Goal: Task Accomplishment & Management: Use online tool/utility

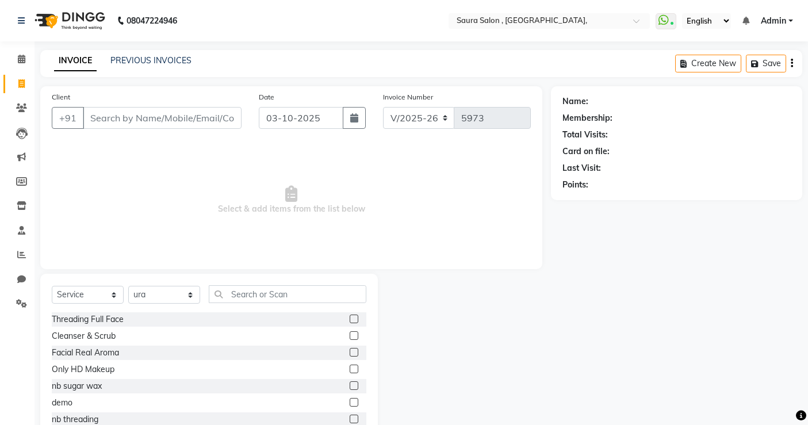
select select "6963"
select select "service"
select select "57428"
click at [162, 59] on link "PREVIOUS INVOICES" at bounding box center [150, 60] width 81 height 10
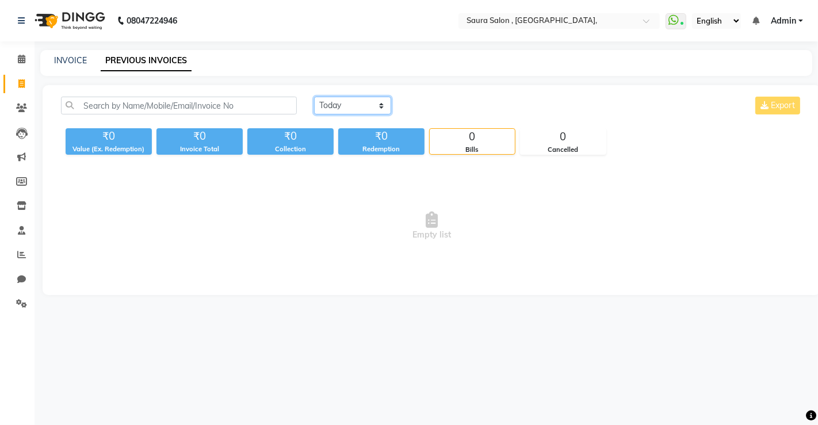
click at [357, 104] on select "[DATE] [DATE] Custom Range" at bounding box center [352, 106] width 77 height 18
select select "yesterday"
click at [314, 97] on select "[DATE] [DATE] Custom Range" at bounding box center [352, 106] width 77 height 18
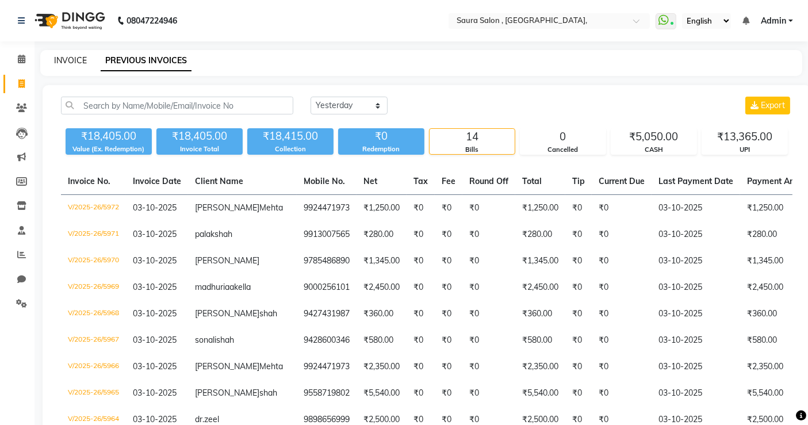
click at [62, 56] on link "INVOICE" at bounding box center [70, 60] width 33 height 10
select select "service"
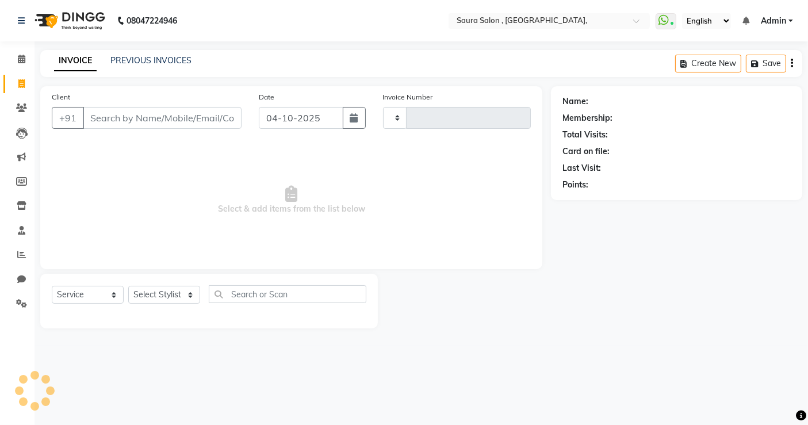
type input "5973"
select select "6963"
select select "57428"
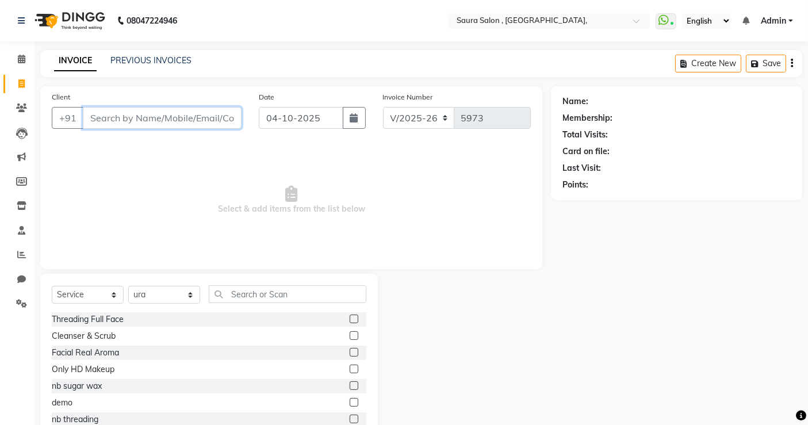
click at [102, 114] on input "Client" at bounding box center [162, 118] width 159 height 22
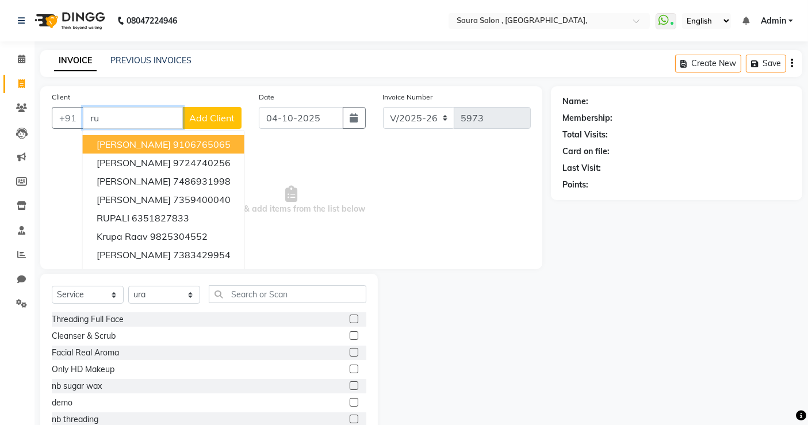
type input "r"
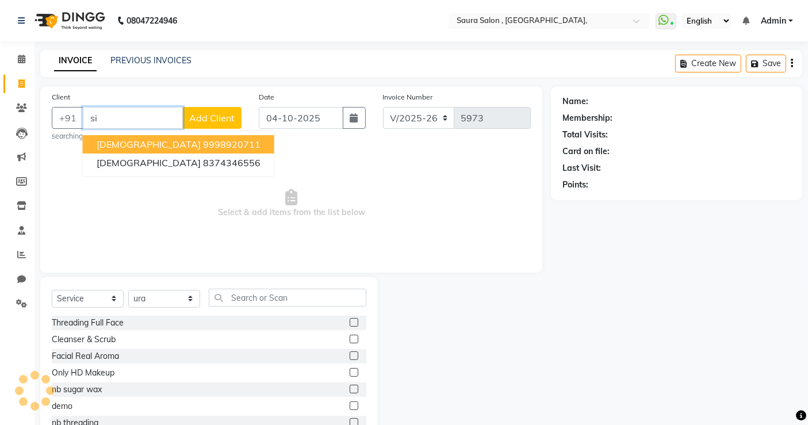
type input "s"
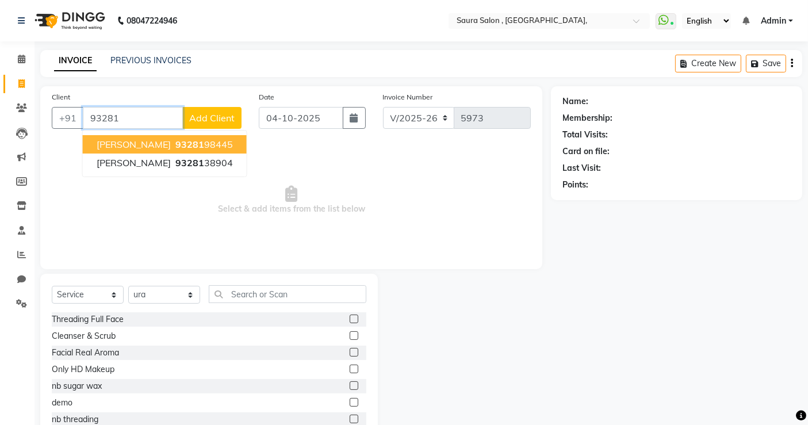
click at [129, 148] on span "[PERSON_NAME]" at bounding box center [134, 144] width 74 height 11
type input "9328198445"
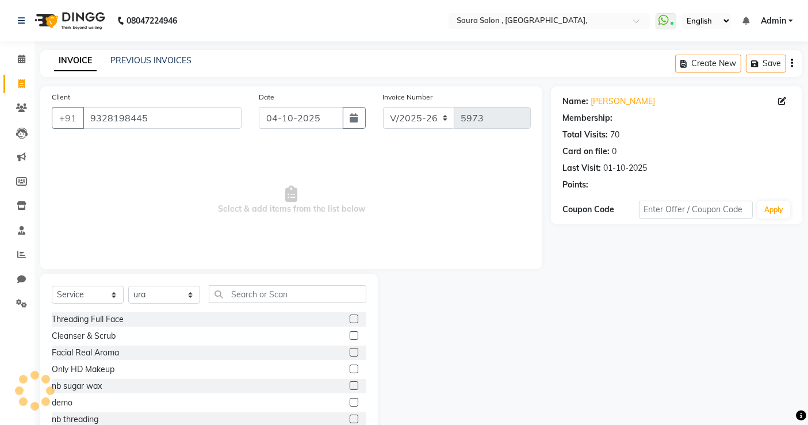
select select "1: Object"
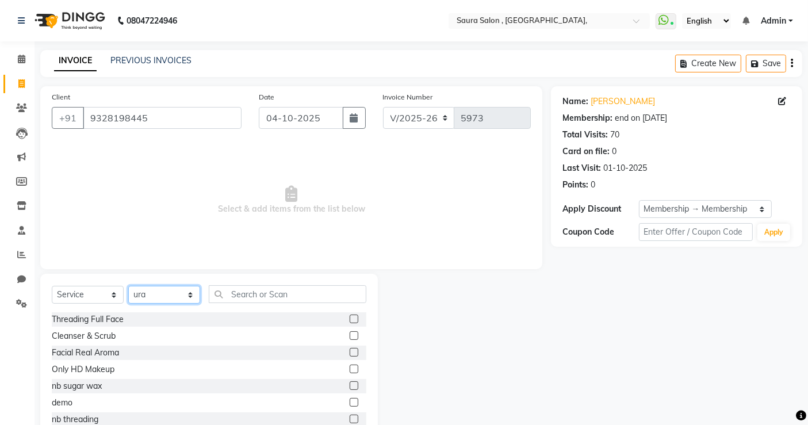
click at [153, 298] on select "Select Stylist archana asha [PERSON_NAME] deepika [PERSON_NAME] [PERSON_NAME] […" at bounding box center [164, 295] width 72 height 18
select select "72512"
click at [128, 286] on select "Select Stylist archana asha [PERSON_NAME] deepika [PERSON_NAME] [PERSON_NAME] […" at bounding box center [164, 295] width 72 height 18
click at [227, 286] on input "text" at bounding box center [288, 294] width 158 height 18
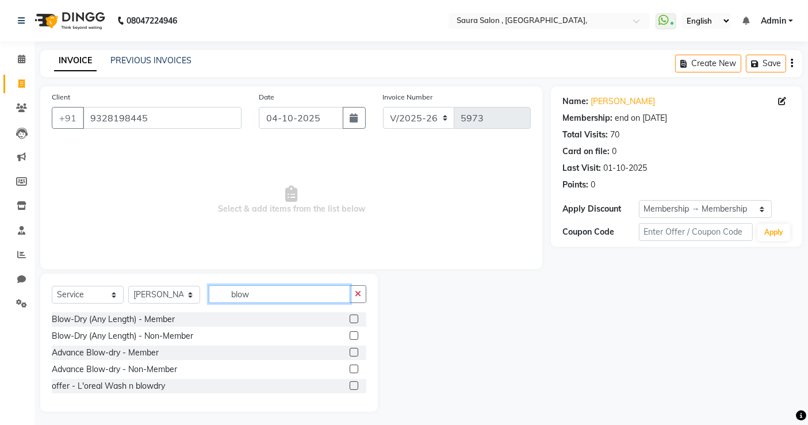
type input "blow"
click at [355, 317] on label at bounding box center [354, 319] width 9 height 9
click at [355, 317] on input "checkbox" at bounding box center [353, 319] width 7 height 7
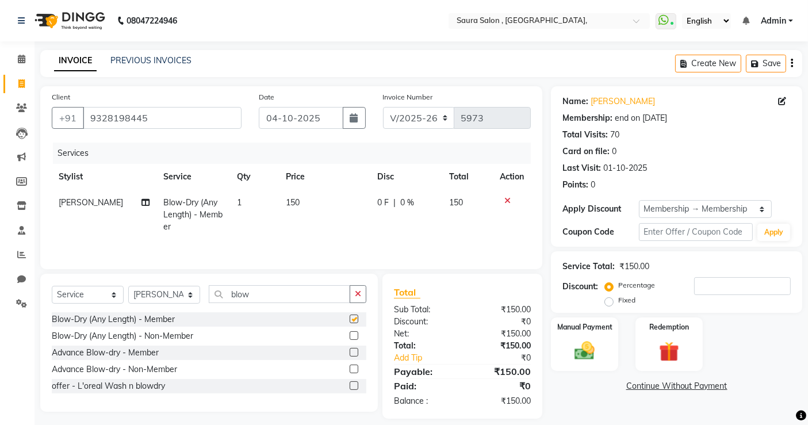
checkbox input "false"
click at [254, 289] on input "blow" at bounding box center [279, 294] width 141 height 18
type input "b"
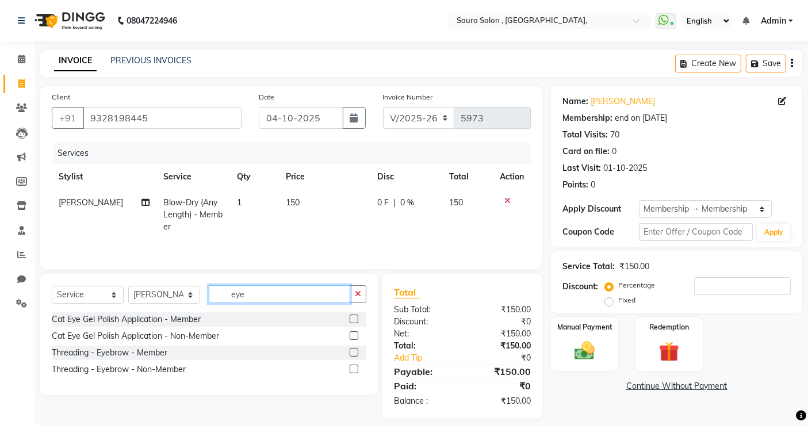
type input "eye"
click at [354, 354] on label at bounding box center [354, 352] width 9 height 9
click at [354, 354] on input "checkbox" at bounding box center [353, 352] width 7 height 7
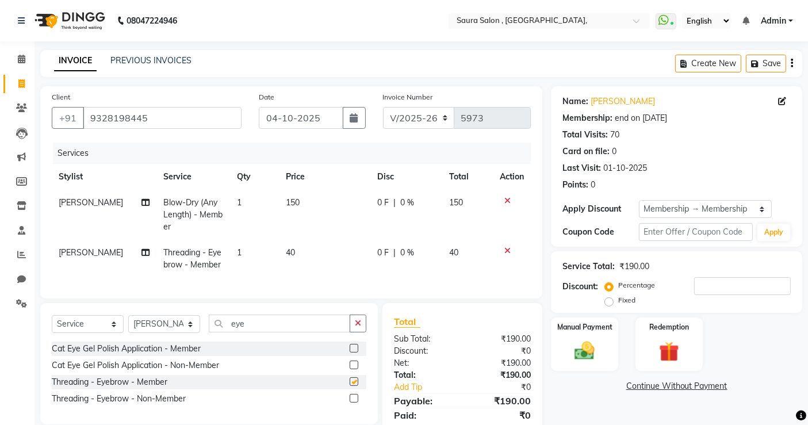
checkbox input "false"
click at [581, 343] on img at bounding box center [584, 351] width 34 height 24
click at [643, 389] on span "CASH" at bounding box center [646, 386] width 25 height 13
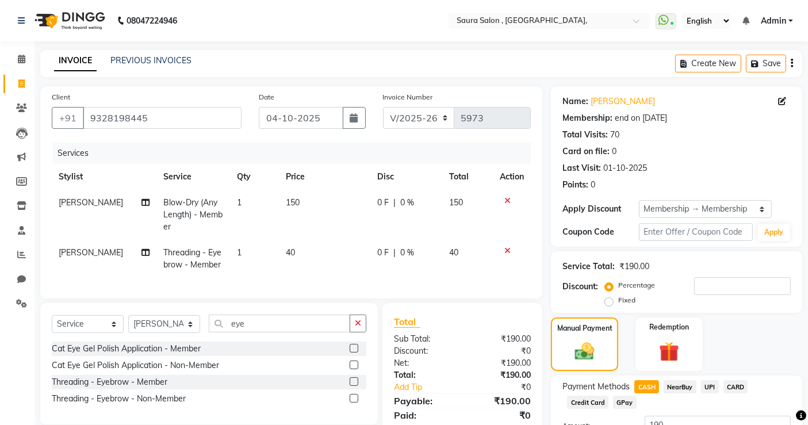
scroll to position [92, 0]
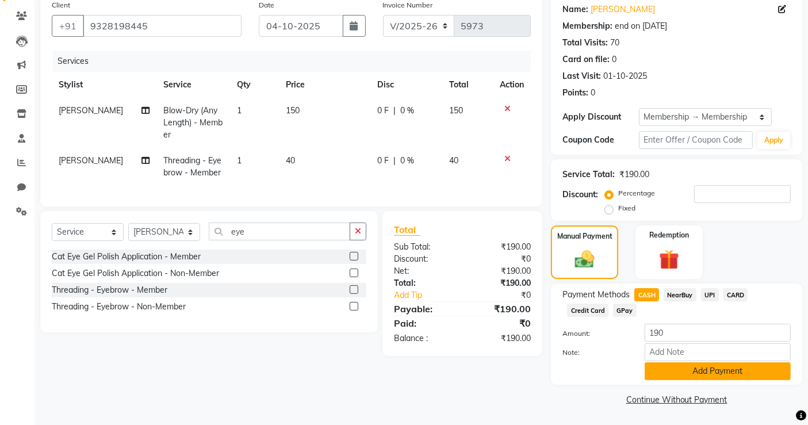
click at [700, 374] on button "Add Payment" at bounding box center [718, 371] width 146 height 18
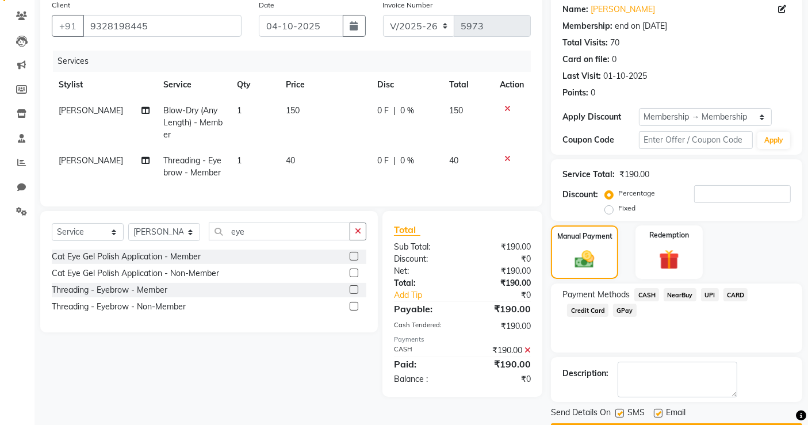
scroll to position [125, 0]
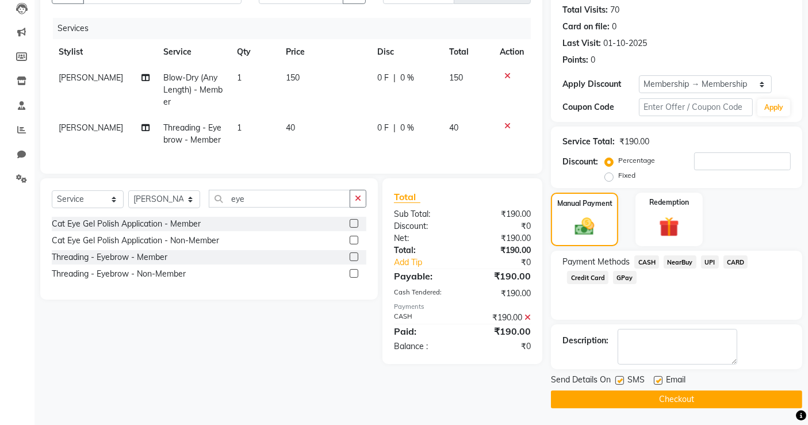
click at [680, 402] on button "Checkout" at bounding box center [676, 399] width 251 height 18
